Goal: Information Seeking & Learning: Learn about a topic

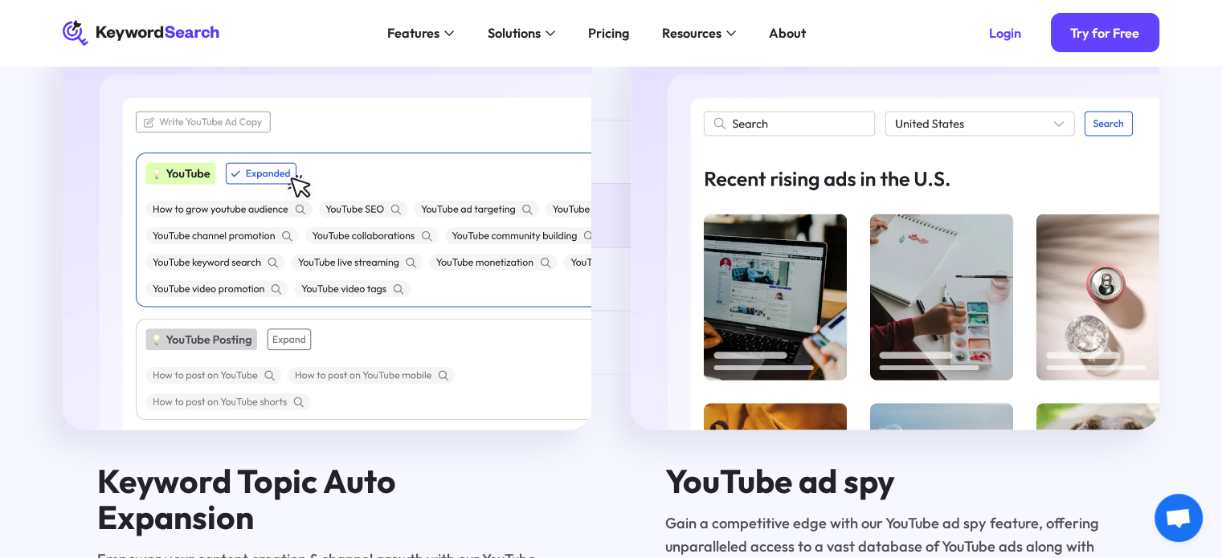
scroll to position [2483, 0]
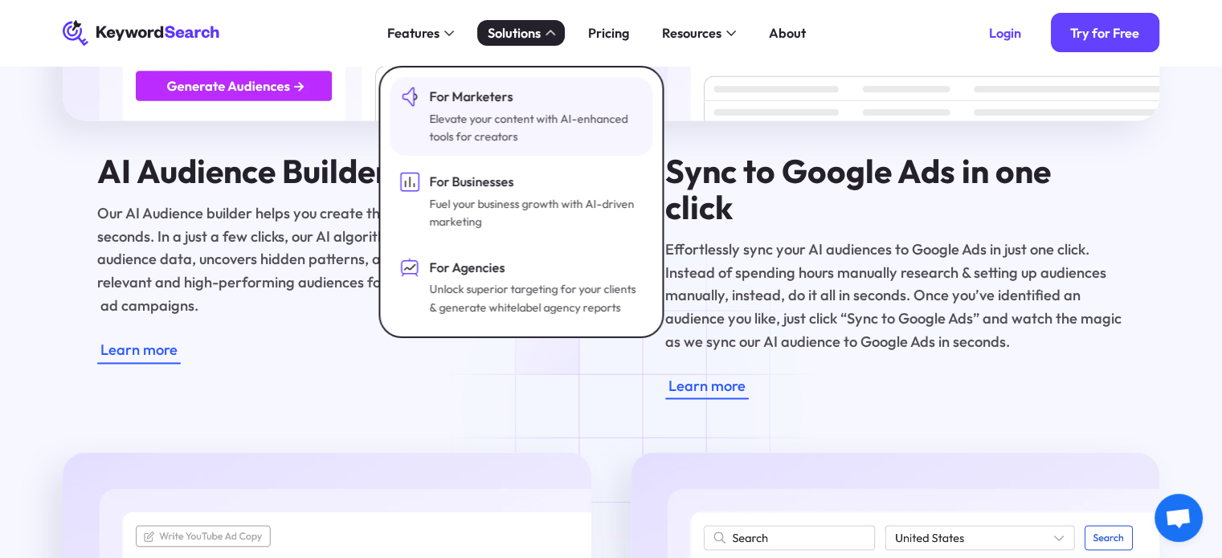
click at [435, 134] on div "Elevate your content with AI-enhanced tools for creators" at bounding box center [534, 128] width 210 height 36
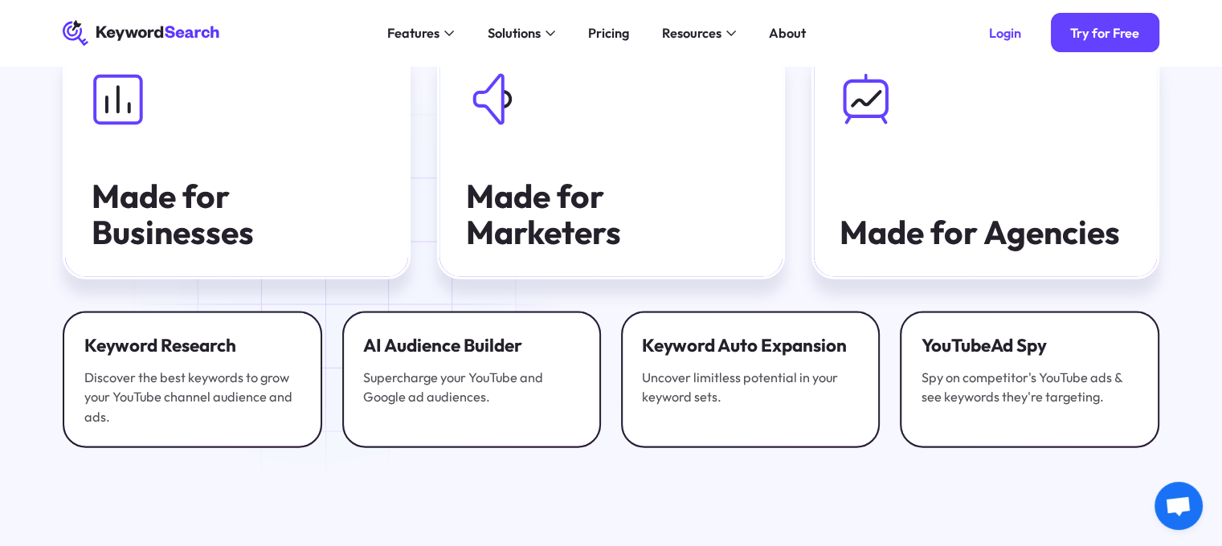
scroll to position [3370, 0]
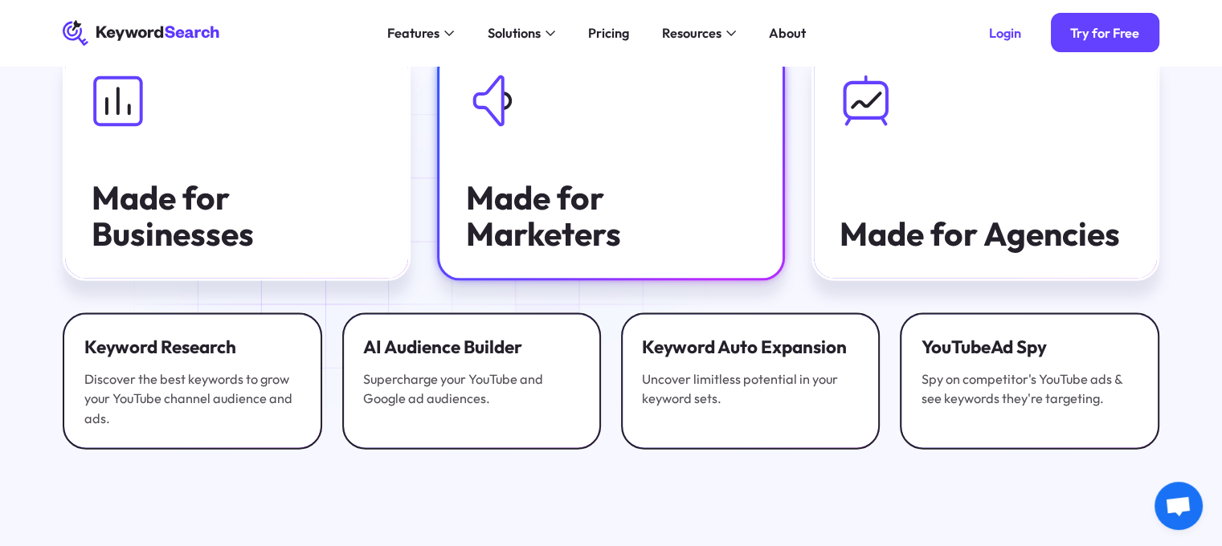
click at [572, 182] on link "Made for Marketers" at bounding box center [611, 164] width 348 height 235
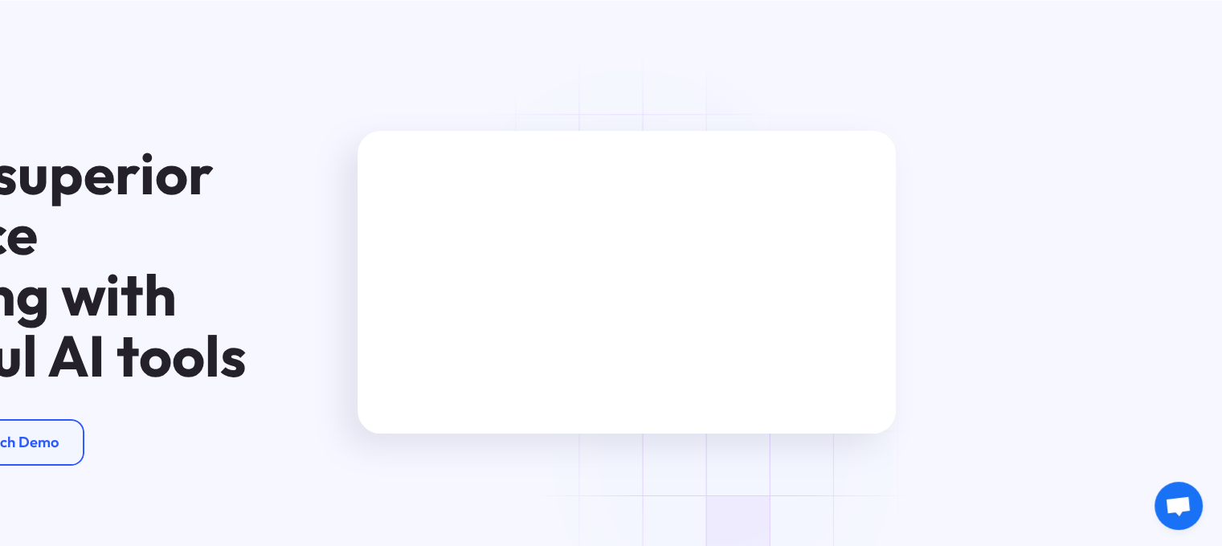
scroll to position [32, 0]
